Goal: Task Accomplishment & Management: Manage account settings

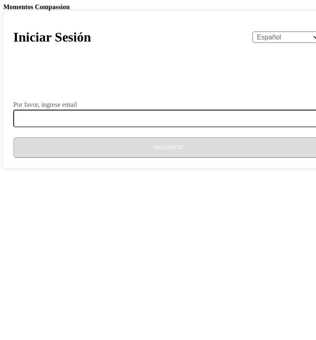
select select "es"
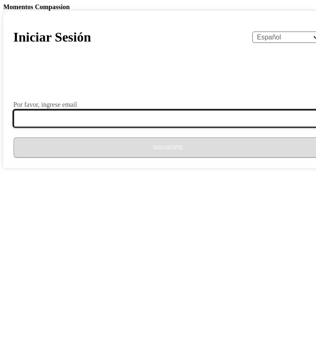
click at [104, 127] on input "Por favor, ingrese email" at bounding box center [172, 118] width 319 height 17
type input "[EMAIL_ADDRESS][DOMAIN_NAME]"
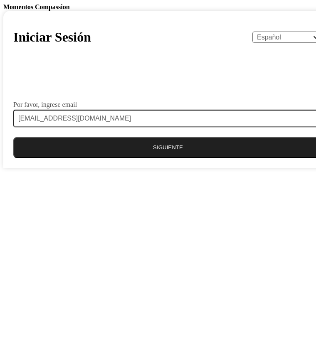
click at [138, 158] on button "Siguiente" at bounding box center [167, 147] width 309 height 21
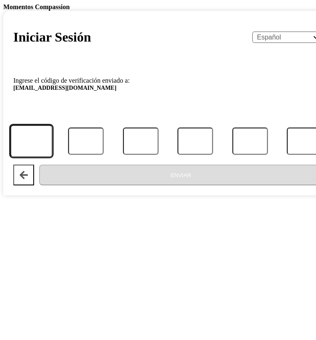
click at [52, 157] on input "Código" at bounding box center [31, 141] width 42 height 32
type input "4"
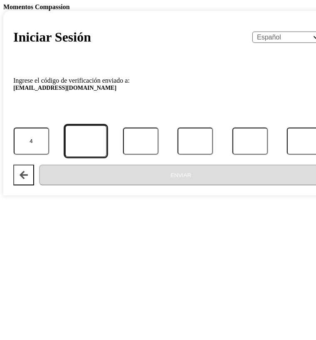
type input "5"
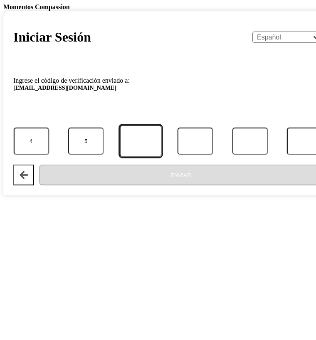
type input "9"
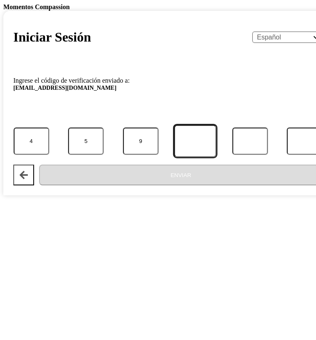
type input "1"
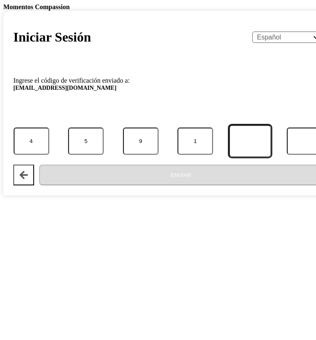
type input "9"
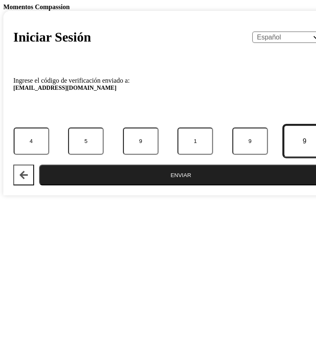
type input "9"
click at [118, 185] on button "Enviar" at bounding box center [180, 175] width 283 height 21
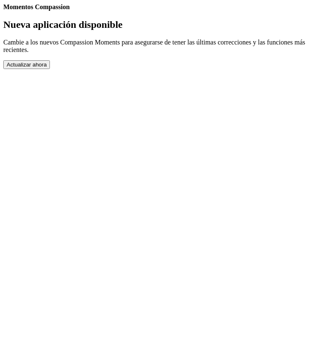
click at [50, 69] on button "Actualizar ahora" at bounding box center [26, 64] width 47 height 9
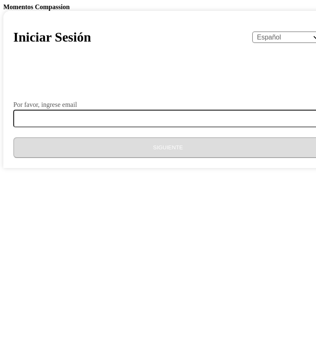
select select "es"
